Goal: Information Seeking & Learning: Learn about a topic

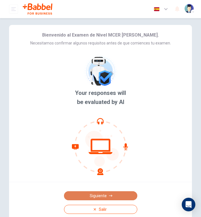
click at [100, 194] on button "Siguiente" at bounding box center [100, 195] width 73 height 9
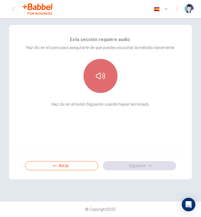
click at [95, 70] on button "button" at bounding box center [100, 76] width 34 height 34
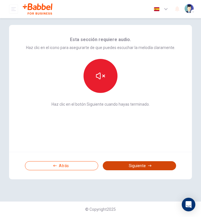
click at [137, 165] on button "Siguiente" at bounding box center [139, 165] width 73 height 9
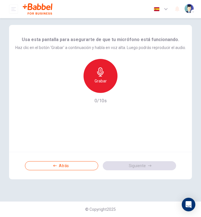
click at [100, 87] on div "Grabar" at bounding box center [100, 76] width 34 height 34
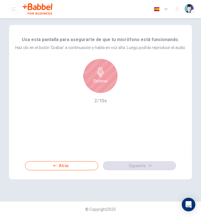
drag, startPoint x: 100, startPoint y: 87, endPoint x: 163, endPoint y: 74, distance: 64.6
click at [163, 74] on div "Detener 2/10s" at bounding box center [100, 81] width 170 height 45
drag, startPoint x: 107, startPoint y: 86, endPoint x: 104, endPoint y: 83, distance: 4.0
click at [106, 86] on div "Detener" at bounding box center [100, 76] width 34 height 34
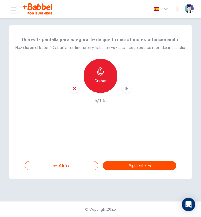
click at [147, 159] on div "Atrás Siguiente" at bounding box center [100, 165] width 183 height 27
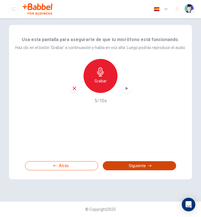
click at [148, 161] on button "Siguiente" at bounding box center [139, 165] width 73 height 9
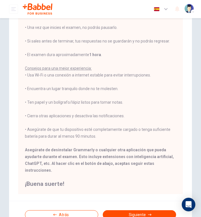
scroll to position [64, 0]
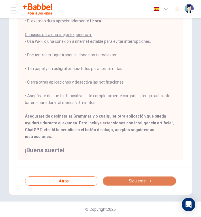
click at [131, 179] on button "Siguiente" at bounding box center [139, 180] width 73 height 9
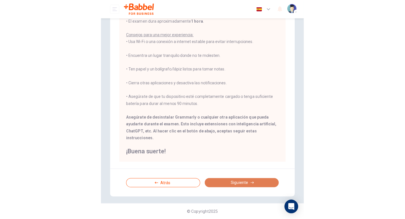
scroll to position [0, 0]
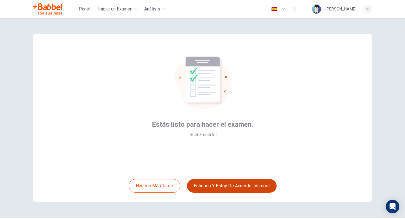
click at [200, 183] on button "Entiendo y estoy de acuerdo. ¡Vamos!" at bounding box center [232, 186] width 90 height 14
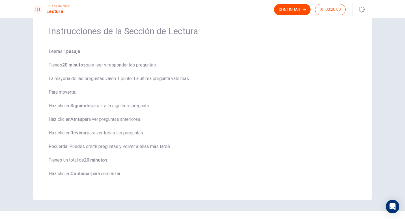
scroll to position [2, 0]
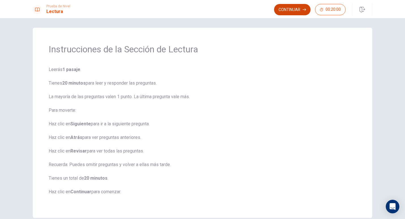
click at [200, 13] on button "Continuar" at bounding box center [292, 9] width 36 height 11
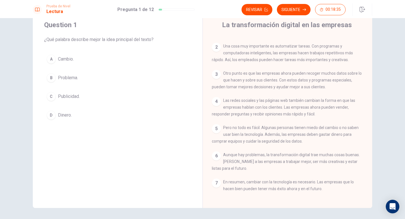
scroll to position [8, 0]
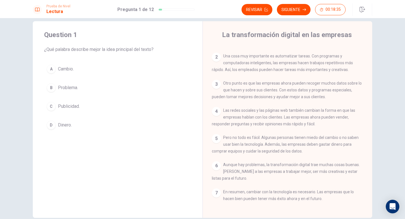
click at [61, 67] on span "Cambio." at bounding box center [66, 69] width 16 height 7
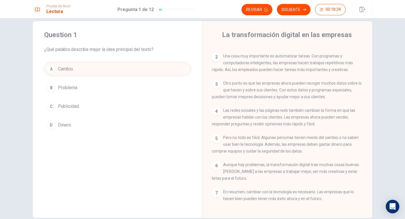
click at [51, 67] on div "A" at bounding box center [51, 68] width 9 height 9
click at [74, 70] on button "A Cambio." at bounding box center [117, 69] width 147 height 14
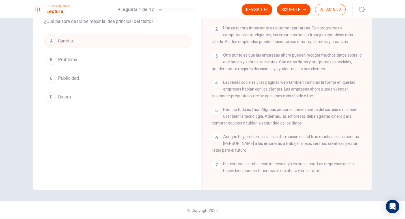
scroll to position [36, 0]
click at [48, 40] on div "A" at bounding box center [51, 40] width 9 height 9
click at [200, 12] on button "Siguiente" at bounding box center [294, 9] width 34 height 11
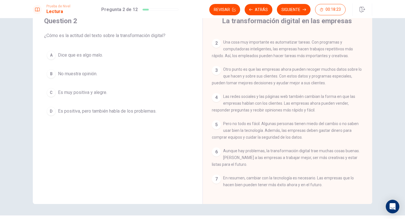
scroll to position [8, 0]
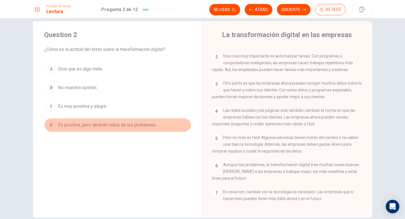
click at [115, 122] on span "Es positiva, pero también habla de los problemas." at bounding box center [107, 125] width 98 height 7
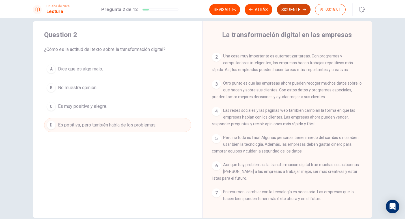
click at [200, 12] on button "Siguiente" at bounding box center [294, 9] width 34 height 11
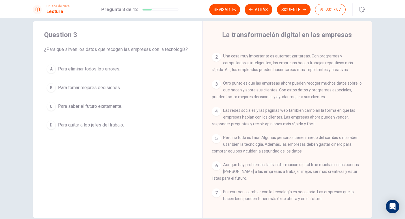
scroll to position [0, 0]
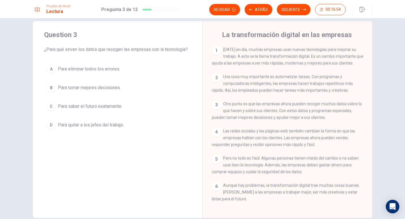
click at [92, 66] on span "Para eliminar todos los errores." at bounding box center [89, 69] width 62 height 7
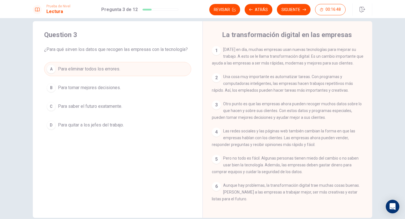
click at [91, 80] on div "A Para eliminar todos los errores. B Para tomar mejores decisiones. C Para sabe…" at bounding box center [117, 97] width 147 height 70
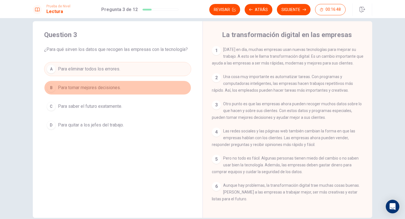
click at [94, 84] on button "B Para tomar mejores decisiones." at bounding box center [117, 88] width 147 height 14
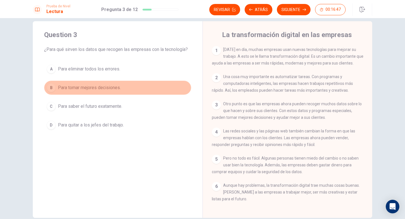
click at [96, 85] on span "Para tomar mejores decisiones." at bounding box center [89, 87] width 63 height 7
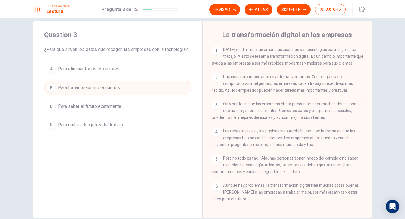
click at [96, 85] on span "Para tomar mejores decisiones." at bounding box center [89, 87] width 63 height 7
click at [200, 13] on button "Siguiente" at bounding box center [294, 9] width 34 height 11
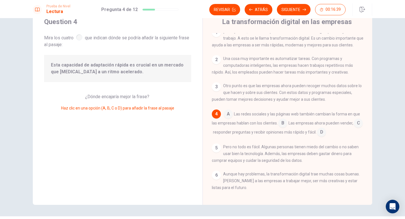
scroll to position [8, 0]
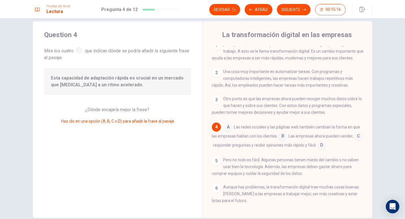
click at [200, 141] on input at bounding box center [358, 136] width 9 height 9
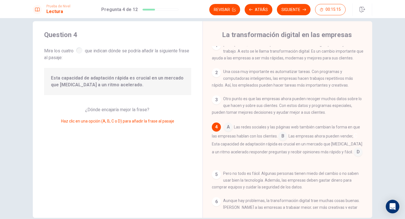
click at [200, 141] on input at bounding box center [358, 136] width 9 height 9
click at [200, 139] on input at bounding box center [282, 136] width 9 height 9
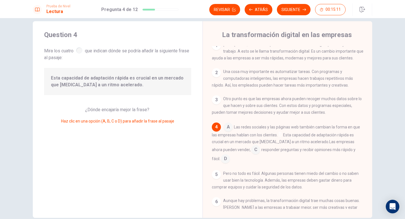
click at [200, 155] on input at bounding box center [255, 150] width 9 height 9
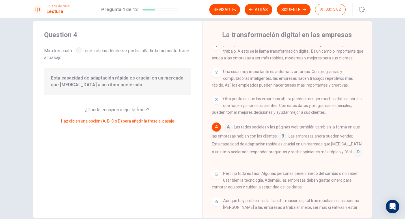
click at [200, 127] on div "4" at bounding box center [216, 126] width 9 height 9
click at [200, 131] on div "4" at bounding box center [216, 126] width 9 height 9
click at [200, 130] on div "4" at bounding box center [216, 126] width 9 height 9
click at [200, 131] on input at bounding box center [228, 127] width 9 height 9
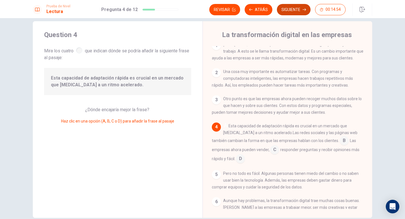
click at [200, 13] on button "Siguiente" at bounding box center [294, 9] width 34 height 11
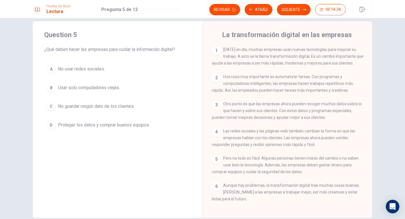
click at [146, 126] on span "Proteger los datos y comprar buenos equipos." at bounding box center [104, 125] width 92 height 7
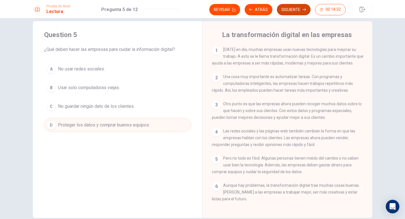
click at [200, 5] on button "Siguiente" at bounding box center [294, 9] width 34 height 11
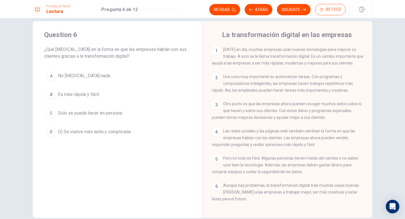
click at [96, 95] on span "Es más rápida y fácil." at bounding box center [79, 94] width 42 height 7
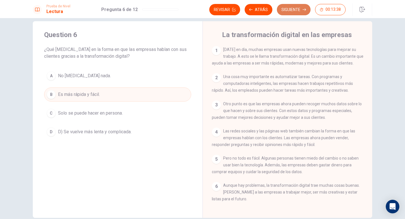
click at [200, 13] on button "Siguiente" at bounding box center [294, 9] width 34 height 11
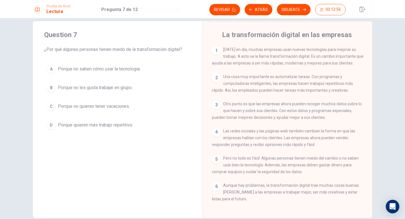
click at [110, 71] on span "Porque no saben cómo usar la tecnologia." at bounding box center [99, 69] width 83 height 7
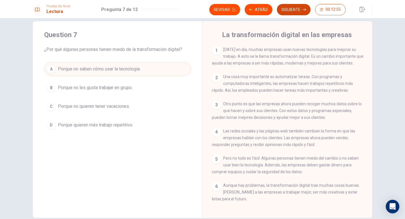
click at [200, 7] on button "Siguiente" at bounding box center [294, 9] width 34 height 11
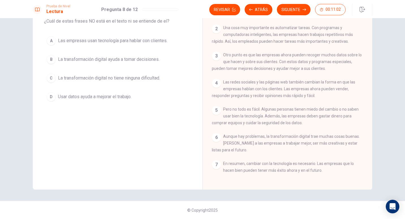
scroll to position [0, 0]
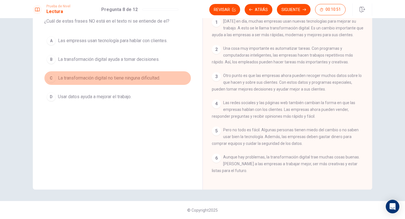
click at [122, 78] on span "La transformación digital no tiene ninguna dificultad." at bounding box center [109, 78] width 102 height 7
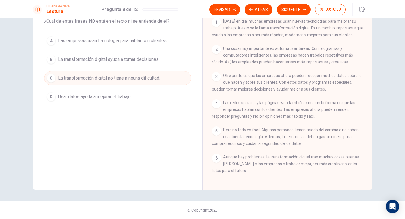
click at [126, 67] on div "A Las empresas usan tecnología para hablar con clientes. B La transformación di…" at bounding box center [117, 69] width 147 height 70
click at [120, 80] on span "La transformación digital no tiene ninguna dificultad." at bounding box center [109, 78] width 102 height 7
click at [133, 77] on span "La transformación digital no tiene ninguna dificultad." at bounding box center [109, 78] width 102 height 7
click at [200, 8] on button "Siguiente" at bounding box center [294, 9] width 34 height 11
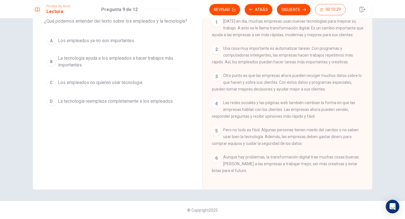
click at [163, 56] on span "La tecnología ayuda a los empleados a hacer trabajos más importantes." at bounding box center [123, 62] width 131 height 14
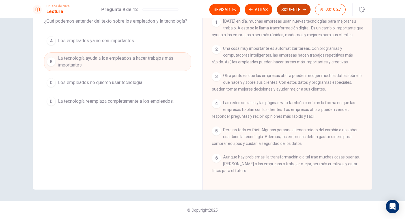
click at [200, 8] on button "Siguiente" at bounding box center [294, 9] width 34 height 11
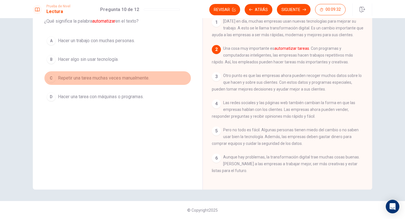
click at [67, 79] on span "Repetir una tarea muchas veces manualmente." at bounding box center [103, 78] width 91 height 7
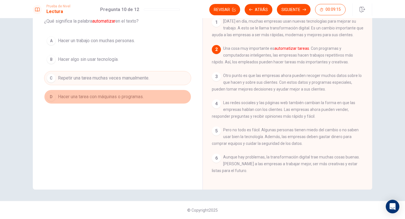
click at [108, 98] on span "Hacer una tarea con máquinas o programas." at bounding box center [101, 96] width 86 height 7
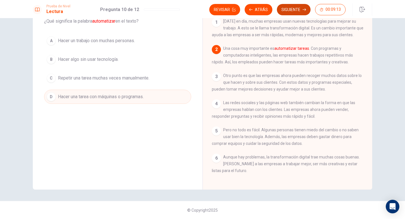
click at [200, 12] on button "Siguiente" at bounding box center [294, 9] width 34 height 11
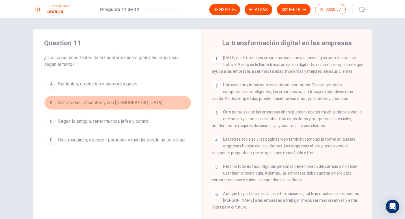
click at [125, 101] on span "Ser rápidas, eficientes y con [DEMOGRAPHIC_DATA]." at bounding box center [110, 102] width 105 height 7
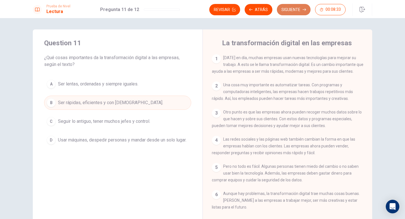
click at [200, 5] on button "Siguiente" at bounding box center [294, 9] width 34 height 11
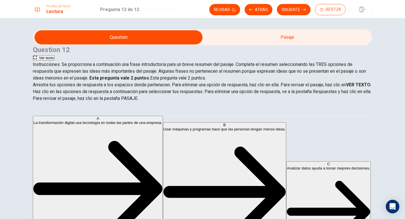
scroll to position [57, 0]
drag, startPoint x: 72, startPoint y: 149, endPoint x: 75, endPoint y: 167, distance: 18.3
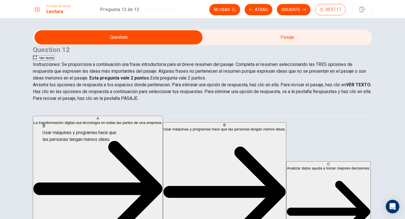
scroll to position [38, 0]
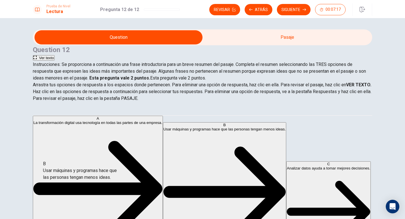
drag, startPoint x: 78, startPoint y: 155, endPoint x: 76, endPoint y: 164, distance: 9.6
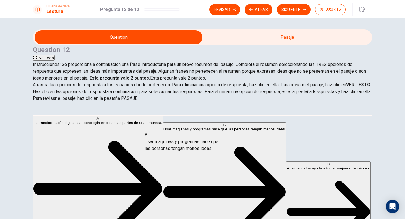
drag, startPoint x: 80, startPoint y: 137, endPoint x: 190, endPoint y: 145, distance: 110.0
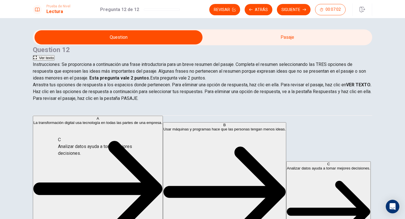
scroll to position [55, 0]
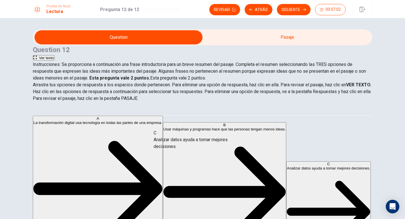
drag, startPoint x: 85, startPoint y: 153, endPoint x: 199, endPoint y: 144, distance: 115.2
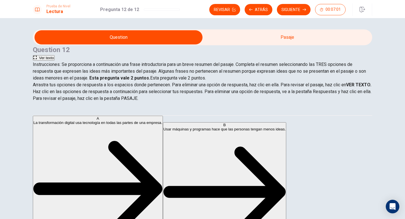
scroll to position [83, 0]
drag, startPoint x: 97, startPoint y: 155, endPoint x: 202, endPoint y: 168, distance: 106.5
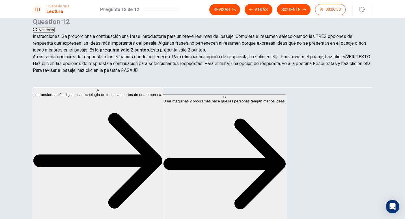
scroll to position [28, 0]
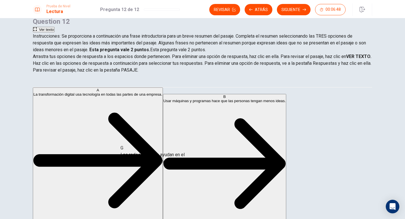
drag, startPoint x: 95, startPoint y: 176, endPoint x: 214, endPoint y: 162, distance: 120.1
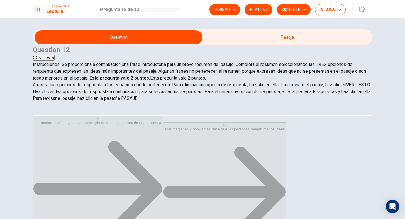
scroll to position [0, 0]
click at [200, 4] on div "Revisar Atrás Siguiente 00:06:44" at bounding box center [290, 9] width 163 height 12
click at [200, 8] on button "Siguiente" at bounding box center [294, 9] width 34 height 11
click at [144, 163] on input "Debes hacer clic en este para continuar" at bounding box center [202, 109] width 405 height 219
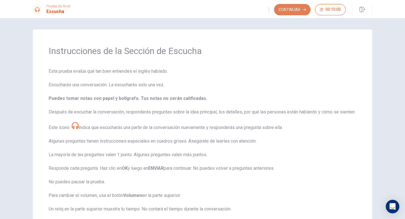
click at [200, 10] on button "Continuar" at bounding box center [292, 9] width 36 height 11
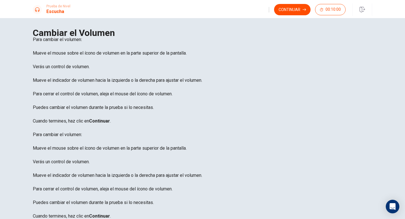
click at [200, 11] on button "button" at bounding box center [268, 9] width 1 height 5
click at [200, 11] on icon "button" at bounding box center [269, 11] width 0 height 0
drag, startPoint x: 276, startPoint y: 21, endPoint x: 256, endPoint y: 22, distance: 19.6
click at [200, 15] on span at bounding box center [251, 15] width 0 height 0
type input "1"
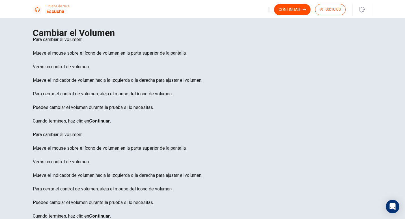
drag, startPoint x: 256, startPoint y: 22, endPoint x: 302, endPoint y: 18, distance: 46.0
click at [200, 18] on body "Este sitio utiliza cookies, como se explica en nuestra Política de Privacidad .…" at bounding box center [202, 109] width 405 height 219
click at [101, 78] on div "Para cambiar el volumen: Mueve el mouse sobre el ícono de volumen en la parte s…" at bounding box center [202, 83] width 339 height 95
click at [97, 79] on div "Para cambiar el volumen: Mueve el mouse sobre el ícono de volumen en la parte s…" at bounding box center [202, 83] width 339 height 95
click at [200, 36] on h1 "Cambiar el Volumen" at bounding box center [202, 32] width 339 height 7
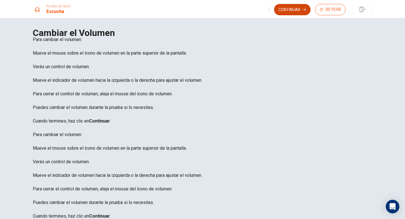
click at [200, 12] on button "Continuar" at bounding box center [292, 9] width 36 height 11
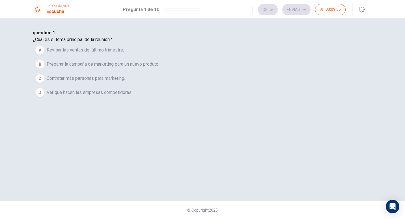
click at [200, 11] on icon "button" at bounding box center [253, 11] width 0 height 0
type input "0.9"
drag, startPoint x: 258, startPoint y: 18, endPoint x: 255, endPoint y: 17, distance: 3.0
click at [200, 15] on span at bounding box center [235, 15] width 0 height 0
click at [200, 71] on button "B Preparar la campaña de marketing para un nuevo produto." at bounding box center [202, 64] width 339 height 14
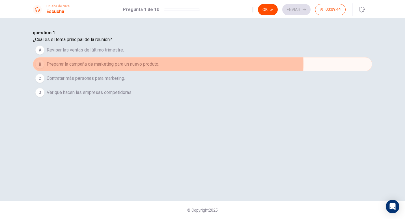
click at [200, 71] on button "B Preparar la campaña de marketing para un nuevo produto." at bounding box center [202, 64] width 339 height 14
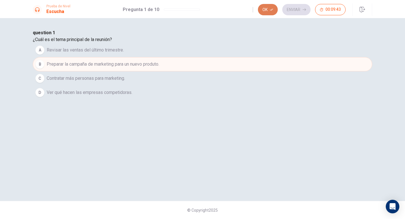
click at [200, 13] on button "Ok" at bounding box center [268, 9] width 20 height 11
click at [159, 68] on span "Preparar la campaña de marketing para un nuevo produto." at bounding box center [103, 64] width 113 height 7
click at [200, 15] on div "Ok Enviar 00:09:39" at bounding box center [298, 9] width 93 height 11
click at [200, 14] on div "Ok Enviar 00:09:38" at bounding box center [298, 9] width 93 height 11
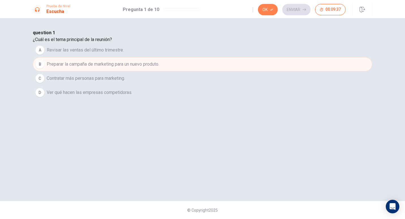
click at [200, 8] on icon "button" at bounding box center [271, 9] width 3 height 3
click at [200, 10] on icon "button" at bounding box center [303, 9] width 3 height 3
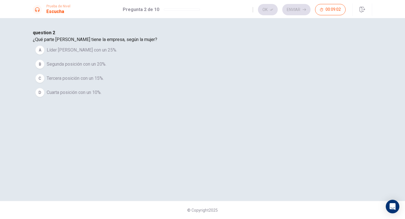
click at [151, 71] on button "B Segunda posición con un 20%." at bounding box center [202, 64] width 339 height 14
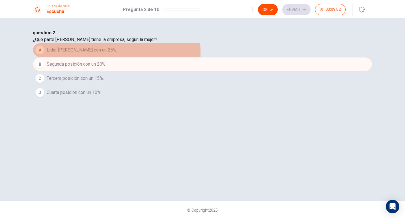
click at [117, 53] on span "Líder [PERSON_NAME] con un 25%." at bounding box center [82, 50] width 70 height 7
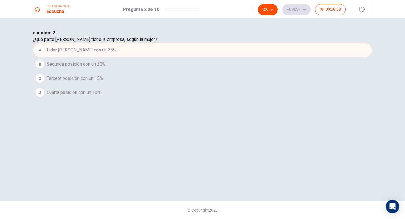
click at [117, 53] on span "Líder [PERSON_NAME] con un 25%." at bounding box center [82, 50] width 70 height 7
click at [200, 15] on div "Ok Enviar 00:08:58" at bounding box center [298, 9] width 93 height 11
click at [200, 14] on div "Ok Enviar 00:08:57" at bounding box center [298, 9] width 93 height 11
click at [200, 12] on div "Ok Enviar 00:08:57" at bounding box center [298, 9] width 93 height 11
click at [200, 12] on div "Ok Enviar 00:08:56" at bounding box center [298, 9] width 93 height 11
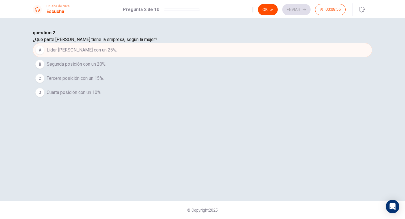
click at [200, 11] on div "Ok Enviar 00:08:56" at bounding box center [298, 9] width 93 height 11
click at [200, 9] on div "Ok Enviar 00:08:55" at bounding box center [298, 9] width 93 height 11
click at [200, 9] on button "Ok" at bounding box center [268, 9] width 20 height 11
click at [200, 16] on div "Prueba de Nivel Escucha Pregunta 2 de 10 Ok Enviar 00:08:55" at bounding box center [202, 9] width 405 height 18
click at [200, 13] on button "Enviar" at bounding box center [296, 9] width 28 height 11
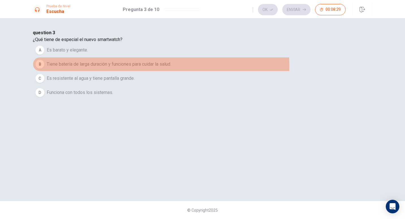
click at [171, 68] on span "Tiene batería de larga duración y funciones para cuidar la salud." at bounding box center [109, 64] width 124 height 7
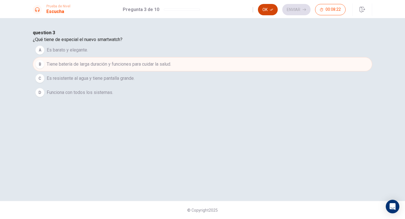
click at [200, 5] on button "Ok" at bounding box center [268, 9] width 20 height 11
click at [200, 11] on button "Enviar" at bounding box center [296, 9] width 28 height 11
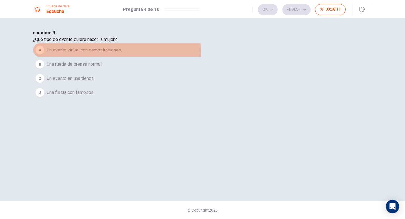
click at [122, 53] on span "Un evento virtual con demostraciones." at bounding box center [84, 50] width 75 height 7
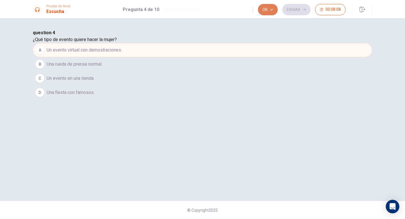
click at [200, 12] on button "Ok" at bounding box center [268, 9] width 20 height 11
click at [200, 10] on button "Enviar" at bounding box center [296, 9] width 28 height 11
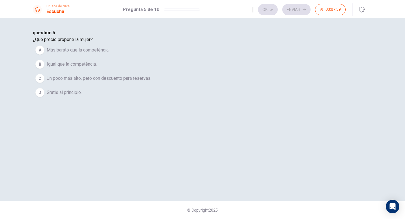
click at [151, 82] on span "Un poco más alto, pero con descuento para reservas." at bounding box center [99, 78] width 105 height 7
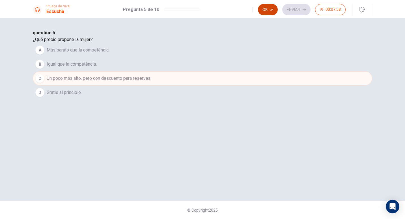
click at [200, 12] on button "Ok" at bounding box center [268, 9] width 20 height 11
click at [200, 13] on button "Enviar" at bounding box center [296, 9] width 28 height 11
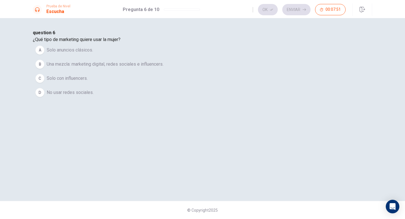
click at [163, 68] on span "Una mezcla: marketing digital, redes sociales e influencers." at bounding box center [105, 64] width 117 height 7
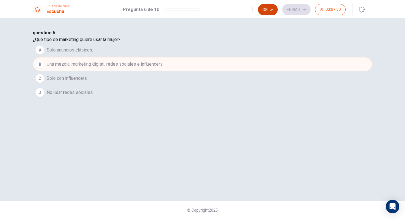
click at [200, 10] on button "Ok" at bounding box center [268, 9] width 20 height 11
click at [200, 12] on button "Enviar" at bounding box center [296, 9] width 28 height 11
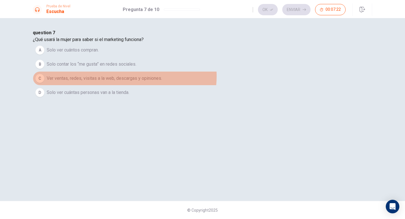
click at [162, 82] on span "Ver ventas, redes, visitas a la web, descargas y opiniones." at bounding box center [104, 78] width 115 height 7
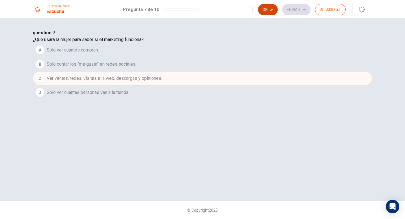
click at [200, 9] on button "Ok" at bounding box center [268, 9] width 20 height 11
drag, startPoint x: 303, startPoint y: 12, endPoint x: 298, endPoint y: 15, distance: 5.2
click at [200, 13] on button "Enviar" at bounding box center [296, 9] width 28 height 11
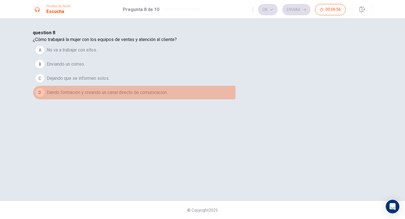
click at [168, 96] on span "Dando formación y creando un canal directo de comunicación." at bounding box center [107, 92] width 121 height 7
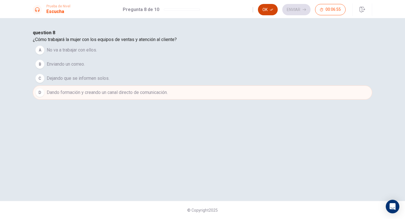
click at [200, 12] on button "Ok" at bounding box center [268, 9] width 20 height 11
click at [200, 5] on button "Enviar" at bounding box center [296, 9] width 28 height 11
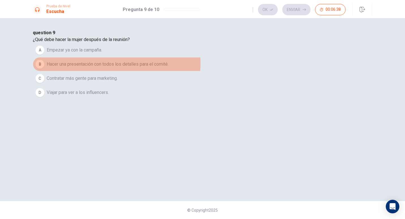
click at [168, 68] on span "Hacer una presentación con todos los detalles para el comité." at bounding box center [108, 64] width 122 height 7
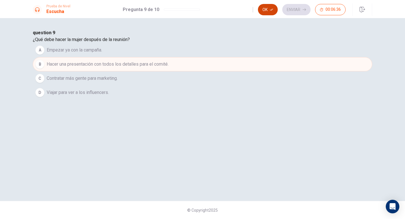
click at [200, 9] on button "Ok" at bounding box center [268, 9] width 20 height 11
click at [200, 10] on button "Enviar" at bounding box center [296, 9] width 28 height 11
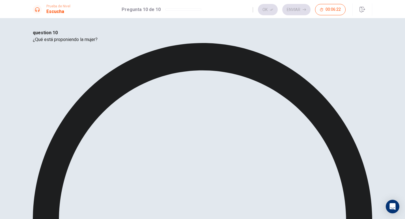
click at [200, 7] on button "Ok" at bounding box center [268, 9] width 20 height 11
click at [200, 6] on button "Enviar" at bounding box center [296, 9] width 28 height 11
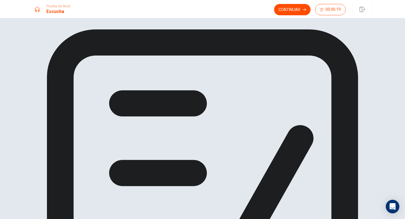
click at [200, 11] on button "Continuar" at bounding box center [292, 9] width 36 height 11
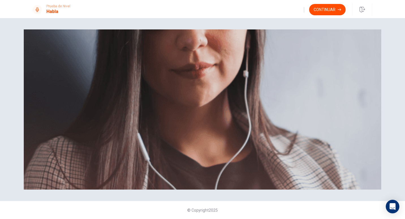
click at [200, 9] on button "Continuar" at bounding box center [327, 9] width 36 height 11
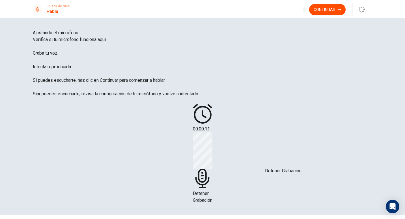
click at [200, 191] on span "Detener Grabación" at bounding box center [203, 197] width 20 height 12
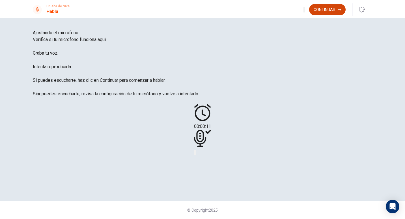
click at [200, 7] on button "Continuar" at bounding box center [327, 9] width 36 height 11
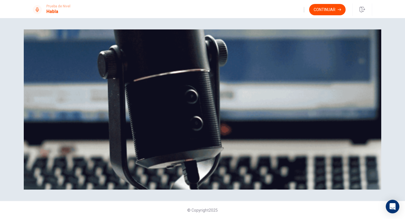
click at [200, 17] on div "Prueba de [PERSON_NAME] Continuar" at bounding box center [202, 9] width 405 height 18
click at [200, 13] on button "Continuar" at bounding box center [327, 9] width 36 height 11
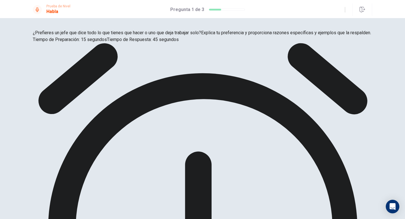
click at [200, 21] on div "¿Te gusta la idea de tener horarios de trabajo más flexibles? Explica tu prefer…" at bounding box center [202, 118] width 405 height 201
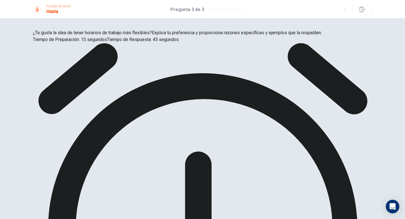
drag, startPoint x: 278, startPoint y: 125, endPoint x: 289, endPoint y: 121, distance: 11.9
click at [200, 121] on div at bounding box center [202, 213] width 339 height 341
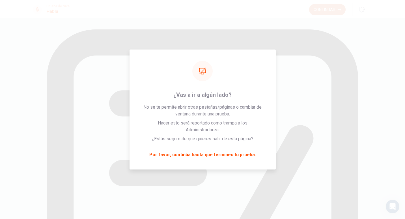
click at [200, 6] on button "Continuar" at bounding box center [327, 9] width 36 height 11
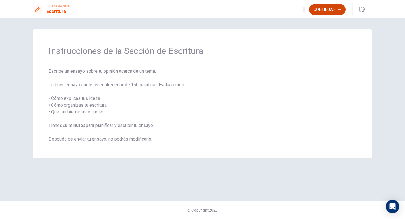
click at [200, 11] on button "Continuar" at bounding box center [327, 9] width 36 height 11
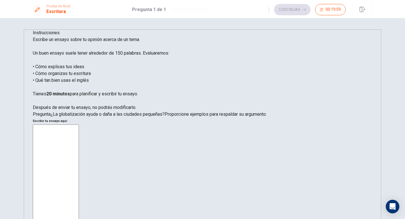
click at [200, 118] on h6 "Escribe tu ensayo aquí" at bounding box center [202, 121] width 339 height 7
click at [200, 124] on div "x ​" at bounding box center [202, 203] width 339 height 158
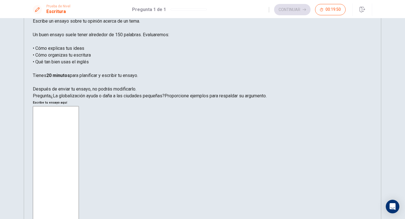
scroll to position [28, 0]
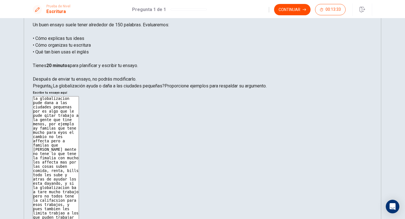
type textarea "la globalizacion pude dana a las ciudades pequenas por es algo que le pude qita…"
click at [200, 4] on div "Continuar 00:13:33" at bounding box center [320, 9] width 104 height 12
click at [200, 11] on button "Continuar" at bounding box center [292, 9] width 36 height 11
click at [146, 163] on input "Debes hacer clic en este para continuar" at bounding box center [202, 109] width 405 height 219
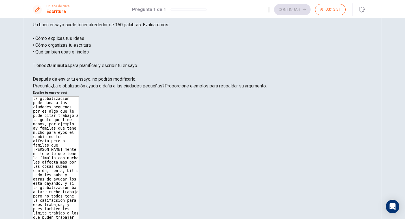
scroll to position [0, 0]
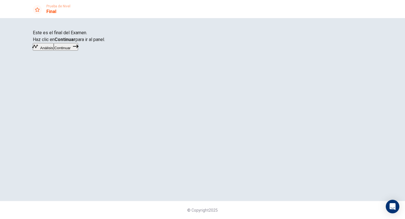
click at [78, 50] on link "Continuar" at bounding box center [66, 47] width 24 height 5
